Goal: Navigation & Orientation: Find specific page/section

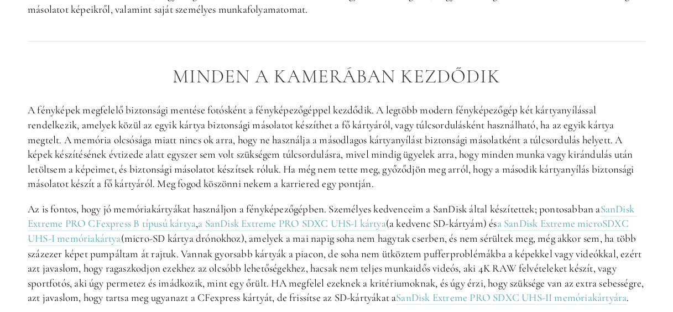
scroll to position [775, 0]
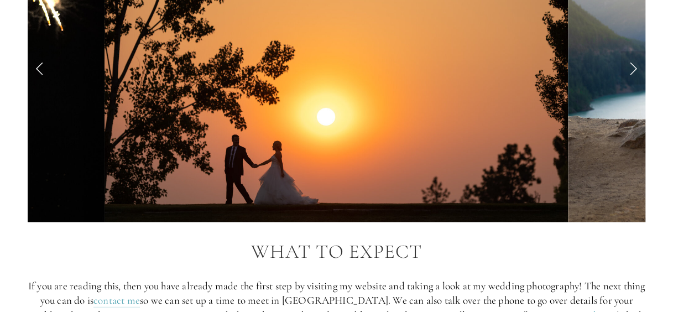
scroll to position [1051, 0]
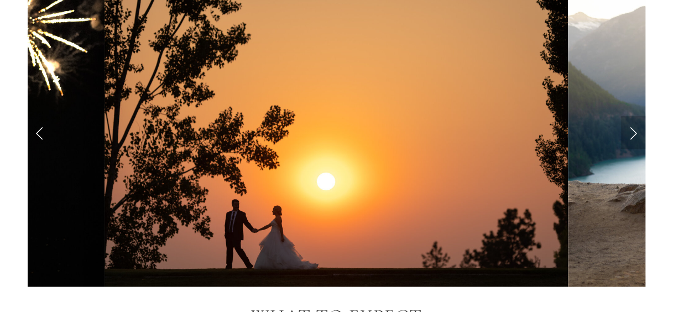
click at [631, 131] on link "Next Slide" at bounding box center [633, 132] width 24 height 33
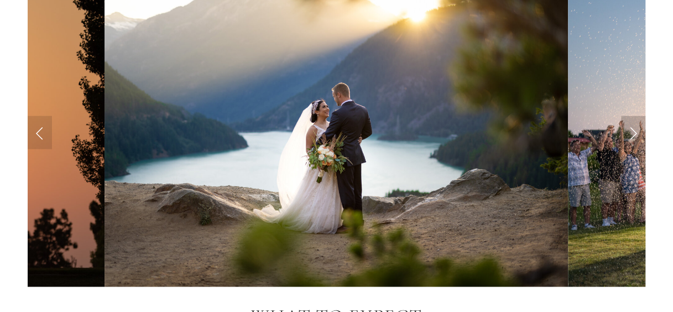
click at [631, 131] on link "Next Slide" at bounding box center [633, 132] width 24 height 33
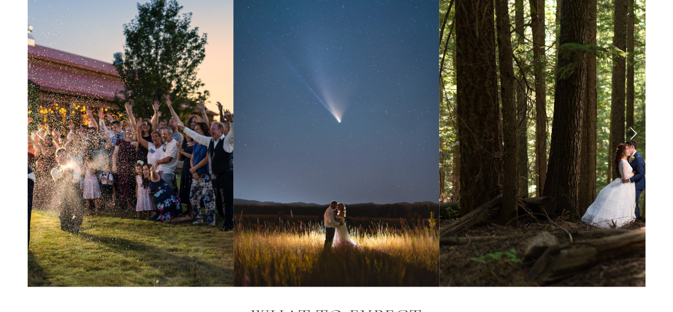
click at [631, 131] on link "Next Slide" at bounding box center [633, 132] width 24 height 33
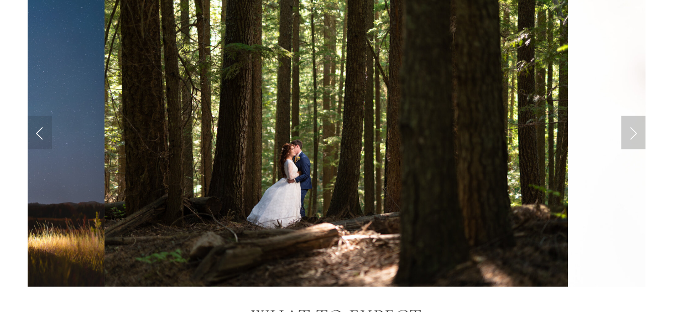
click at [631, 131] on link "Next Slide" at bounding box center [633, 132] width 24 height 33
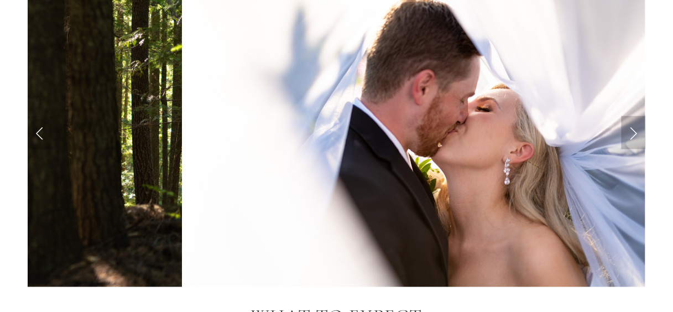
click at [631, 131] on link "Next Slide" at bounding box center [633, 132] width 24 height 33
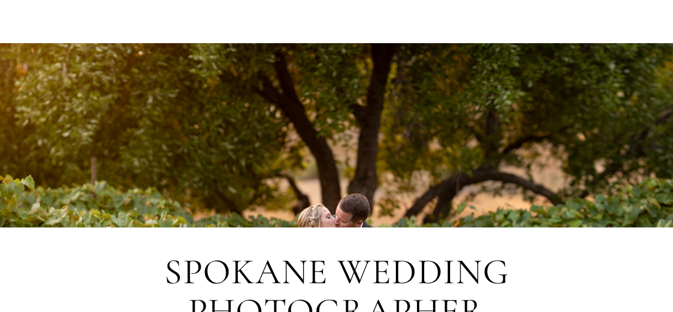
scroll to position [0, 0]
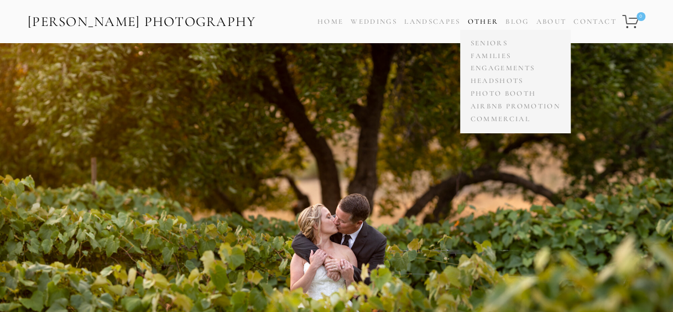
click at [485, 18] on link "Other" at bounding box center [483, 21] width 31 height 9
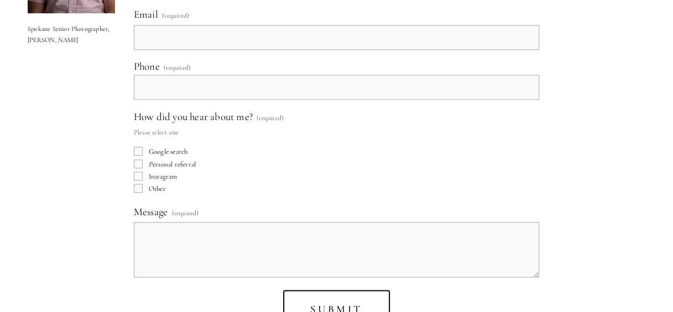
scroll to position [3125, 0]
